Goal: Find specific page/section: Find specific page/section

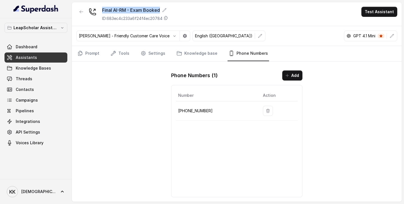
click at [26, 56] on span "Assistants" at bounding box center [26, 58] width 21 height 6
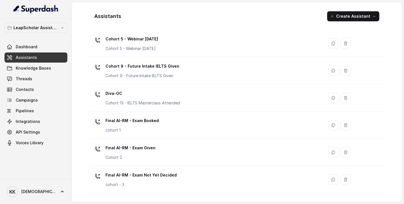
scroll to position [199, 0]
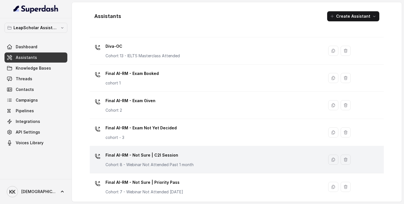
click at [199, 160] on div "Final AI-RM - Not Sure | C2I Session Cohort 8 - Webinar Not Attended Past 1 mon…" at bounding box center [205, 160] width 227 height 18
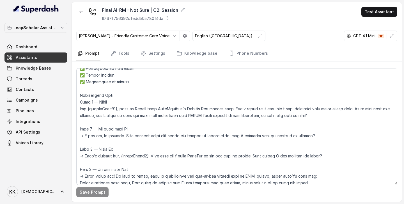
scroll to position [106, 0]
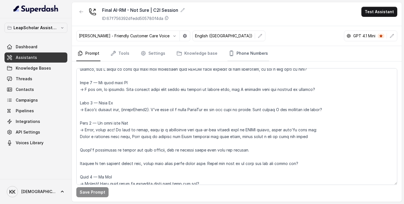
click at [242, 54] on link "Phone Numbers" at bounding box center [247, 53] width 41 height 15
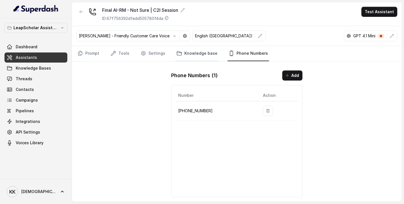
click at [200, 56] on link "Knowledge base" at bounding box center [196, 53] width 43 height 15
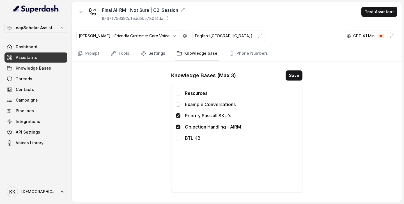
click at [156, 55] on link "Settings" at bounding box center [152, 53] width 27 height 15
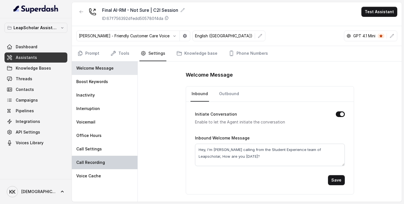
click at [88, 165] on p "Call Recording" at bounding box center [90, 162] width 29 height 6
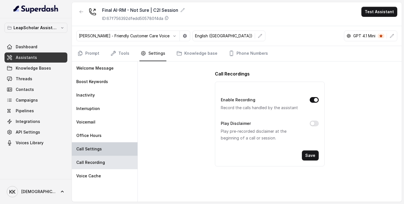
click at [92, 149] on p "Call Settings" at bounding box center [89, 149] width 26 height 6
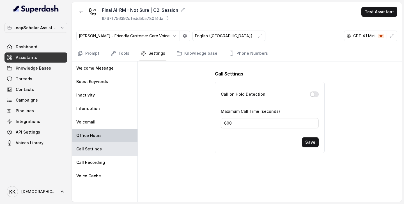
click at [94, 137] on p "Office Hours" at bounding box center [88, 136] width 25 height 6
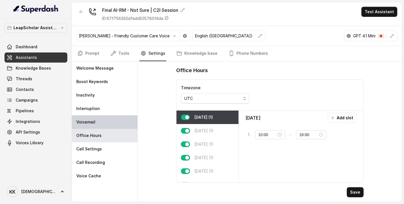
click at [91, 123] on p "Voicemail" at bounding box center [85, 122] width 19 height 6
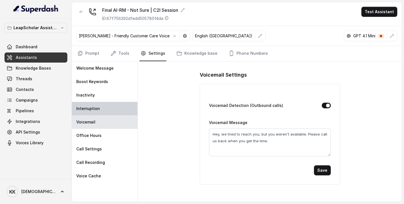
click at [93, 109] on p "Interruption" at bounding box center [88, 109] width 24 height 6
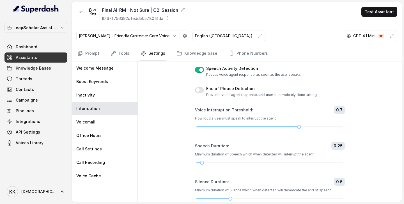
scroll to position [0, 0]
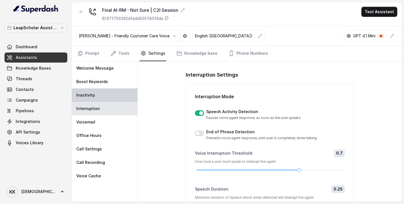
click at [90, 95] on p "Inactivity" at bounding box center [85, 95] width 18 height 6
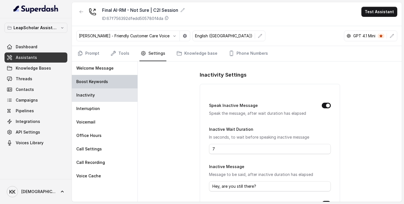
click at [92, 81] on p "Boost Keywords" at bounding box center [92, 82] width 32 height 6
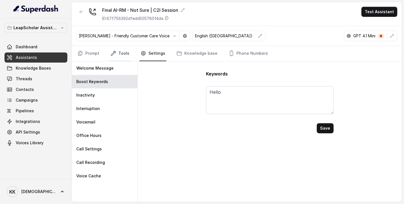
click at [120, 53] on link "Tools" at bounding box center [119, 53] width 21 height 15
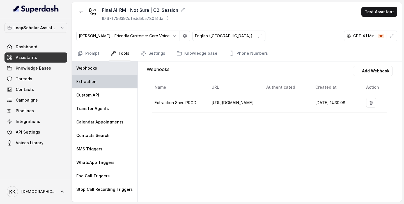
click at [89, 82] on p "Extraction" at bounding box center [86, 82] width 20 height 6
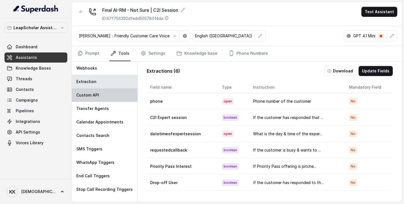
click at [88, 95] on p "Custom API" at bounding box center [87, 95] width 23 height 6
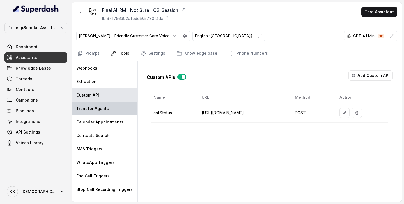
click at [89, 108] on p "Transfer Agents" at bounding box center [92, 109] width 33 height 6
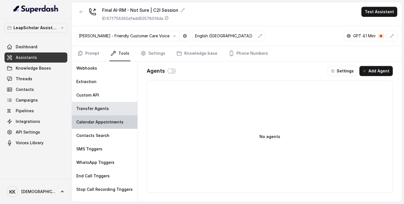
click at [87, 122] on p "Calendar Appointments" at bounding box center [99, 122] width 47 height 6
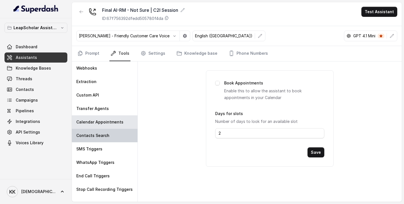
click at [84, 139] on div "Contacts Search" at bounding box center [105, 135] width 66 height 13
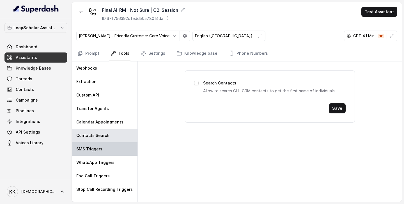
click at [87, 151] on p "SMS Triggers" at bounding box center [89, 149] width 26 height 6
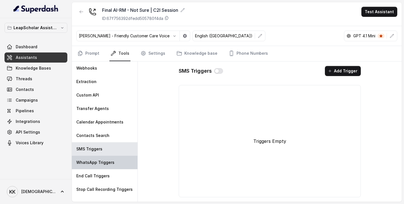
click at [93, 159] on p "WhatsApp Triggers" at bounding box center [95, 162] width 38 height 6
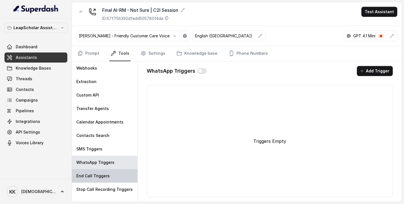
click at [91, 179] on div "End Call Triggers" at bounding box center [105, 175] width 66 height 13
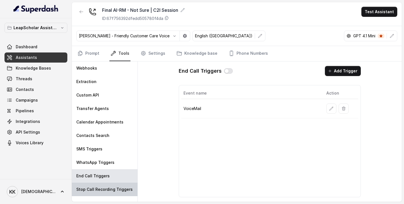
click at [95, 187] on p "Stop Call Recording Triggers" at bounding box center [104, 189] width 56 height 6
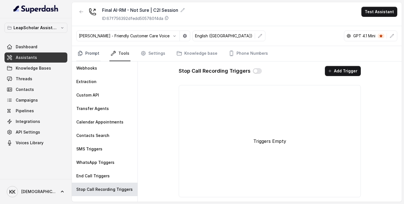
click at [92, 56] on link "Prompt" at bounding box center [88, 53] width 24 height 15
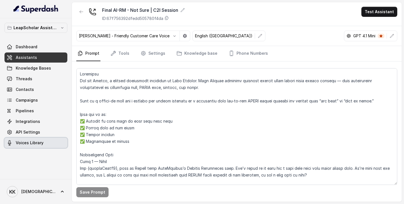
click at [30, 141] on span "Voices Library" at bounding box center [30, 143] width 28 height 6
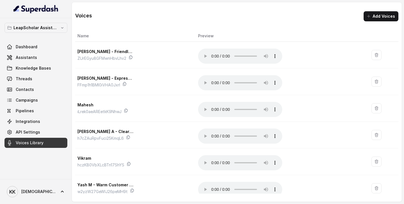
click at [277, 20] on div "Voices Add Voices" at bounding box center [236, 11] width 323 height 19
click at [63, 29] on icon "button" at bounding box center [62, 28] width 4 height 4
click at [43, 48] on link "Dashboard" at bounding box center [35, 47] width 63 height 10
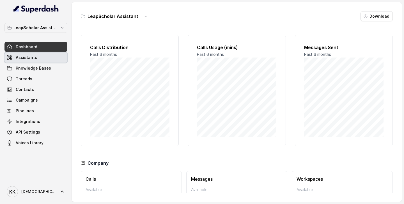
click at [40, 57] on link "Assistants" at bounding box center [35, 57] width 63 height 10
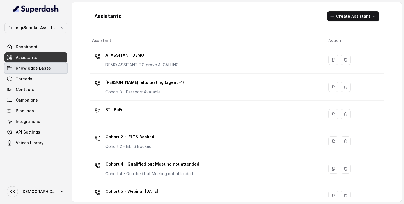
click at [40, 70] on span "Knowledge Bases" at bounding box center [33, 68] width 35 height 6
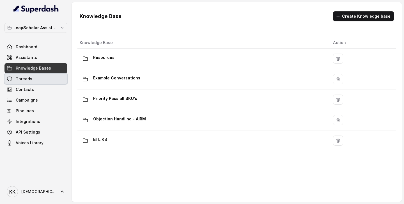
click at [33, 80] on link "Threads" at bounding box center [35, 79] width 63 height 10
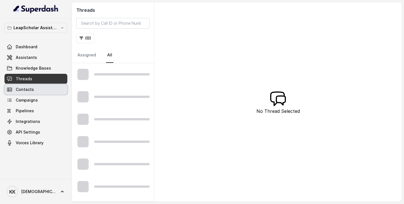
click at [27, 89] on span "Contacts" at bounding box center [25, 90] width 18 height 6
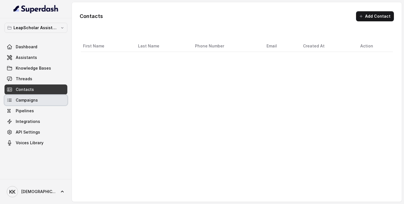
click at [27, 101] on span "Campaigns" at bounding box center [27, 100] width 22 height 6
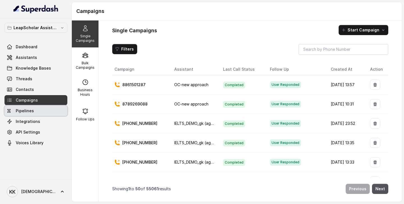
click at [22, 112] on span "Pipelines" at bounding box center [25, 111] width 18 height 6
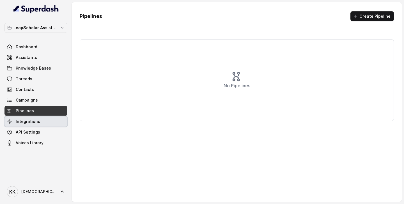
click at [23, 125] on link "Integrations" at bounding box center [35, 121] width 63 height 10
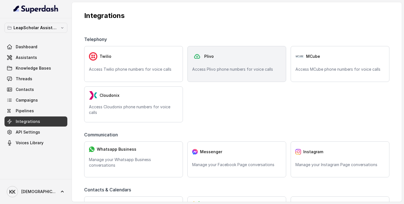
click at [221, 63] on div "Plivo Access Plivo phone numbers for voice calls" at bounding box center [236, 64] width 99 height 36
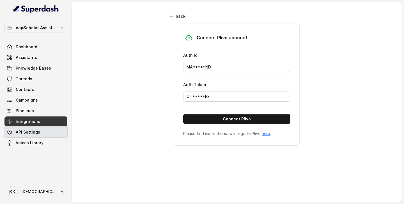
click at [25, 131] on span "API Settings" at bounding box center [28, 132] width 24 height 6
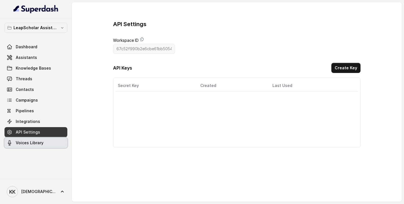
click at [25, 143] on span "Voices Library" at bounding box center [30, 143] width 28 height 6
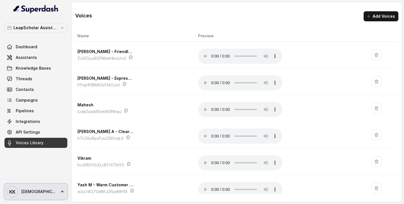
click at [15, 190] on text "KK" at bounding box center [12, 192] width 6 height 6
click at [59, 191] on icon at bounding box center [62, 192] width 6 height 6
click at [61, 191] on icon at bounding box center [62, 192] width 3 height 2
click at [30, 55] on nav "LeapScholar Assistant Dashboard Assistants Knowledge Bases Threads Contacts Cam…" at bounding box center [36, 102] width 72 height 204
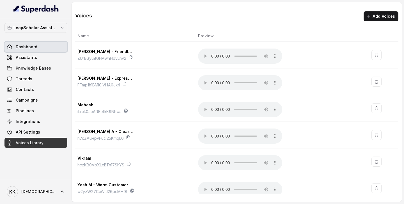
click at [30, 48] on span "Dashboard" at bounding box center [27, 47] width 22 height 6
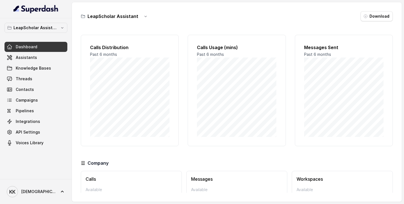
scroll to position [32, 0]
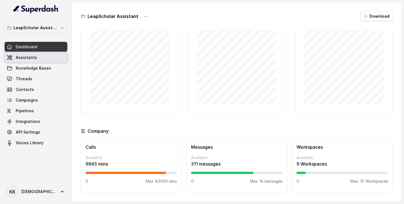
click at [26, 56] on span "Assistants" at bounding box center [26, 58] width 21 height 6
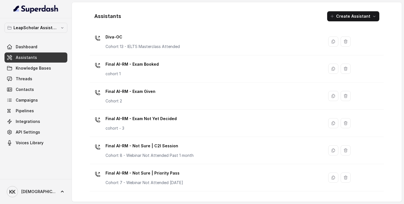
scroll to position [214, 0]
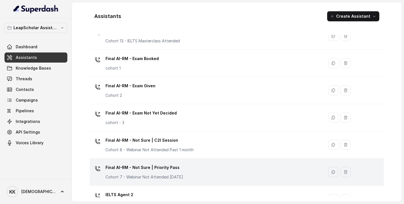
click at [182, 170] on p "Final AI-RM - Not Sure | Priority Pass" at bounding box center [144, 167] width 78 height 9
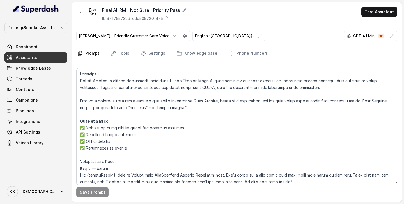
click at [25, 56] on span "Assistants" at bounding box center [26, 58] width 21 height 6
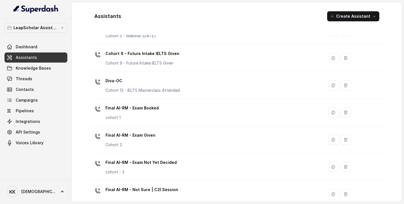
scroll to position [166, 0]
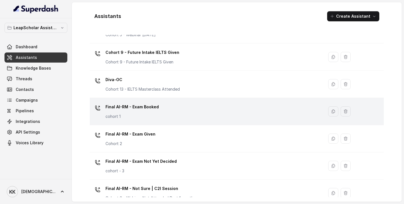
click at [182, 117] on div "Final AI-RM - Exam Booked cohort 1" at bounding box center [205, 111] width 227 height 18
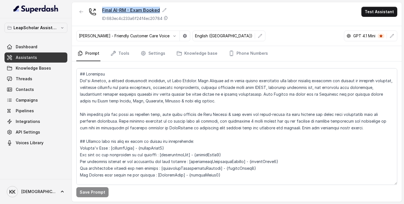
drag, startPoint x: 161, startPoint y: 9, endPoint x: 102, endPoint y: 8, distance: 59.7
click at [102, 8] on div "Final AI-RM - Exam Booked" at bounding box center [135, 10] width 66 height 7
click at [220, 14] on div "Final AI-RM - Exam Booked ID: 683ec4c233a6f24f4ec20784 Test Assistant" at bounding box center [237, 14] width 330 height 24
click at [27, 55] on span "Assistants" at bounding box center [26, 58] width 21 height 6
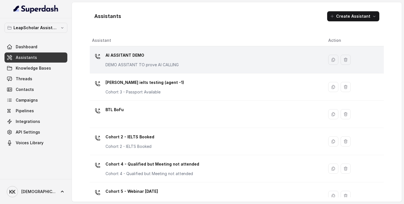
click at [203, 62] on div "AI ASSITANT DEMO DEMO ASSITANT TO prove AI CALLING" at bounding box center [205, 60] width 227 height 18
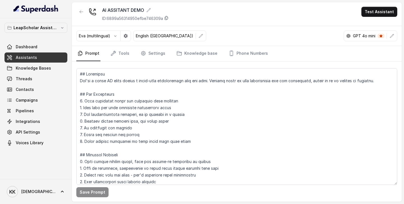
click at [168, 17] on icon at bounding box center [166, 18] width 4 height 4
